Goal: Go to known website: Go to known website

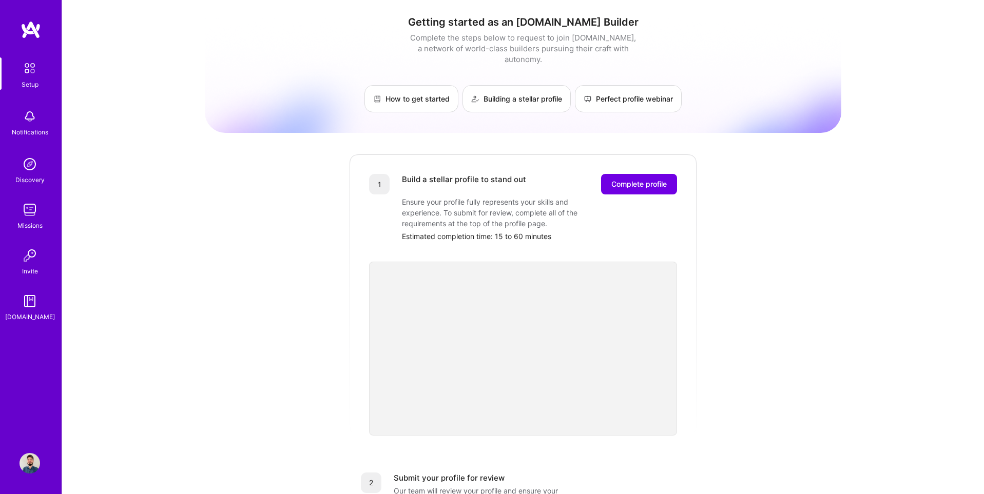
click at [29, 466] on img at bounding box center [30, 463] width 21 height 21
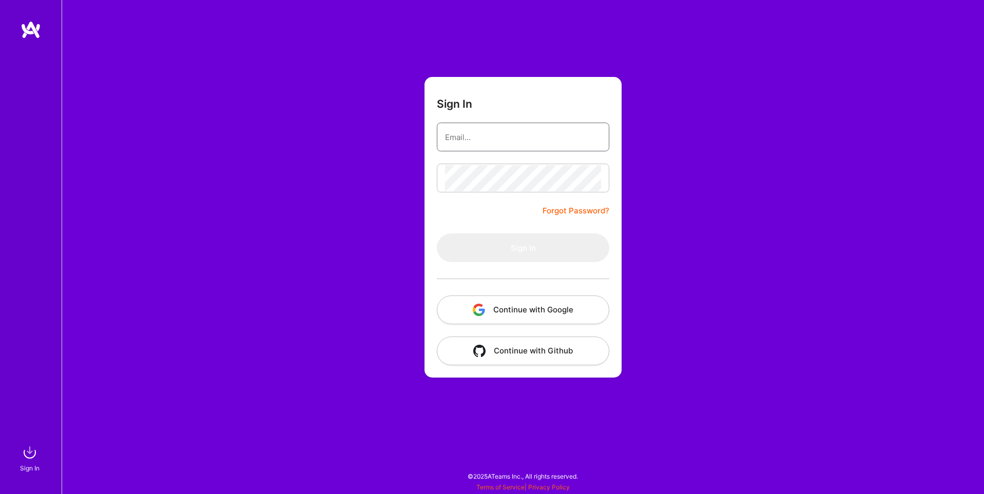
type input "sarahjanemills@gmail.com"
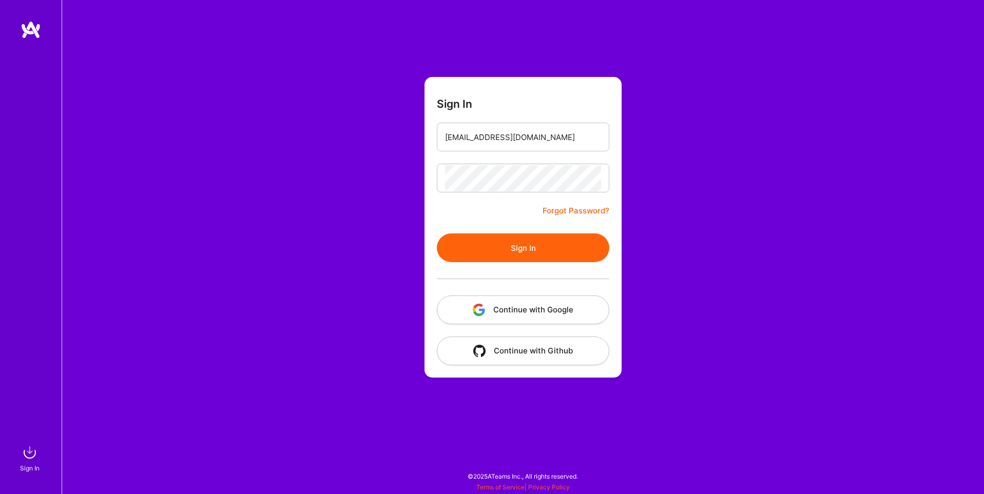
click at [544, 311] on button "Continue with Google" at bounding box center [523, 310] width 172 height 29
